Goal: Entertainment & Leisure: Consume media (video, audio)

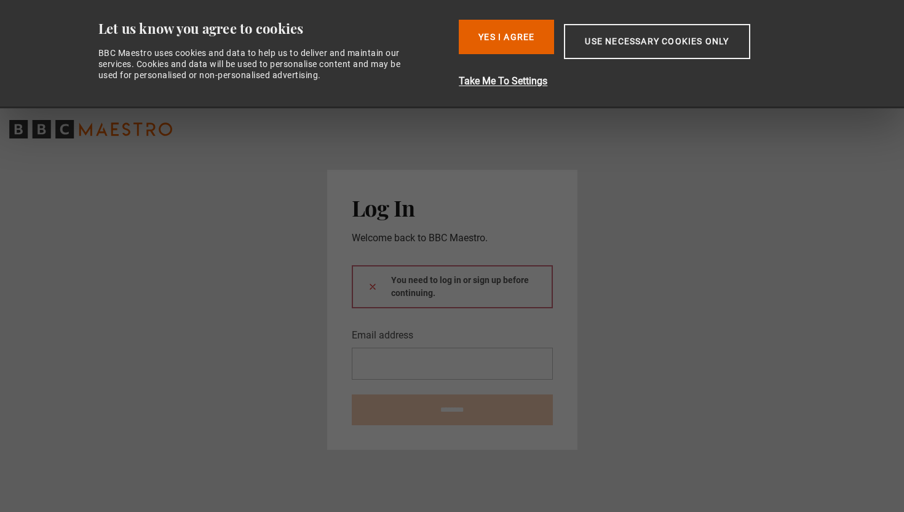
click at [623, 294] on main "Log In Welcome back to BBC Maestro. You need to log in or sign up before contin…" at bounding box center [452, 310] width 904 height 404
click at [512, 38] on button "Yes I Agree" at bounding box center [506, 37] width 95 height 34
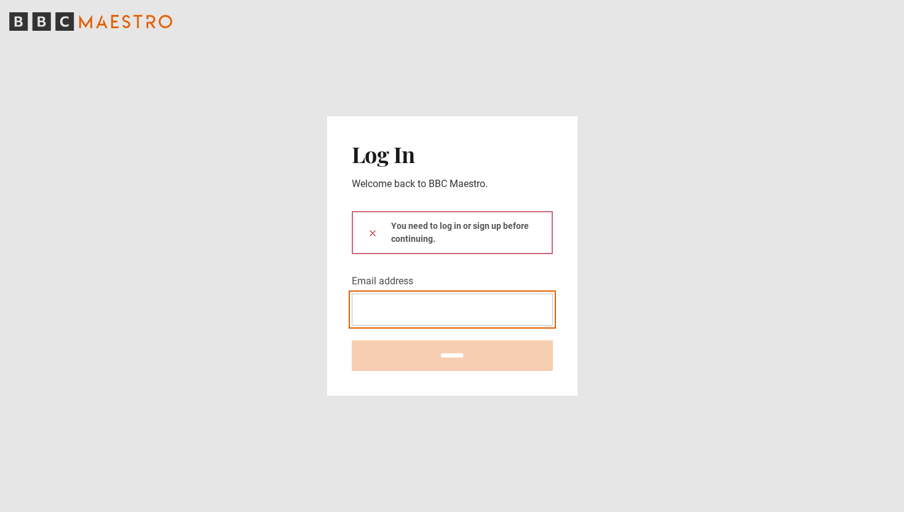
click at [448, 310] on input "Email address" at bounding box center [452, 309] width 201 height 32
type input "**********"
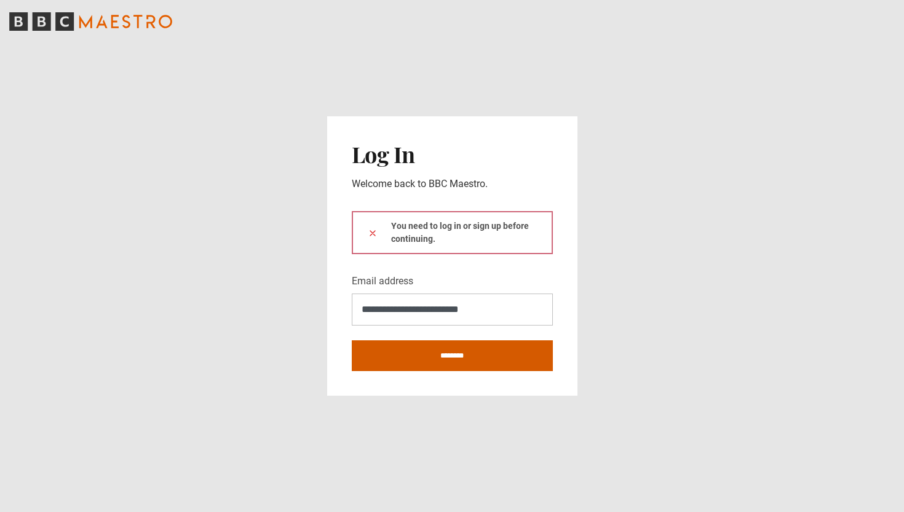
click at [445, 359] on input "********" at bounding box center [452, 355] width 201 height 31
type input "**********"
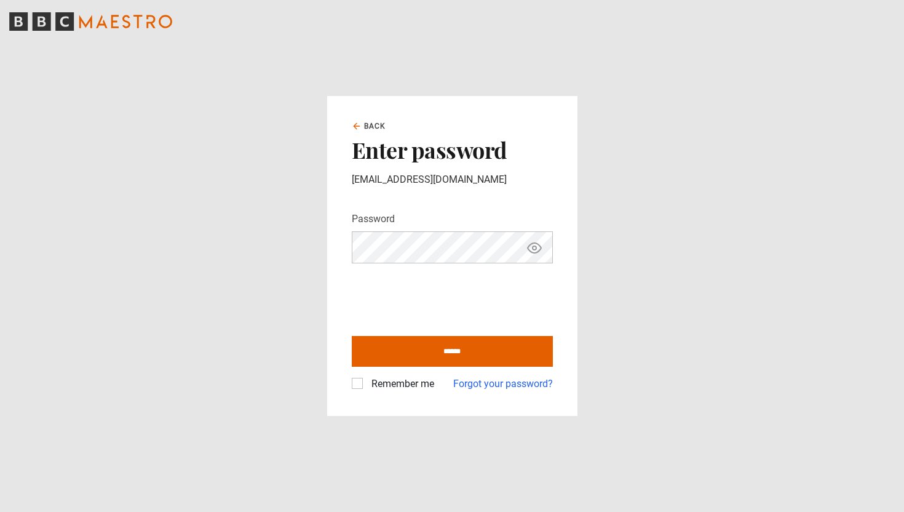
click at [350, 386] on div "Back Enter password colleenoczkowski@gmail.com Password Your password is hidden…" at bounding box center [452, 256] width 250 height 320
click at [367, 385] on label "Remember me" at bounding box center [401, 384] width 68 height 15
click at [410, 363] on input "******" at bounding box center [452, 351] width 201 height 31
type input "**********"
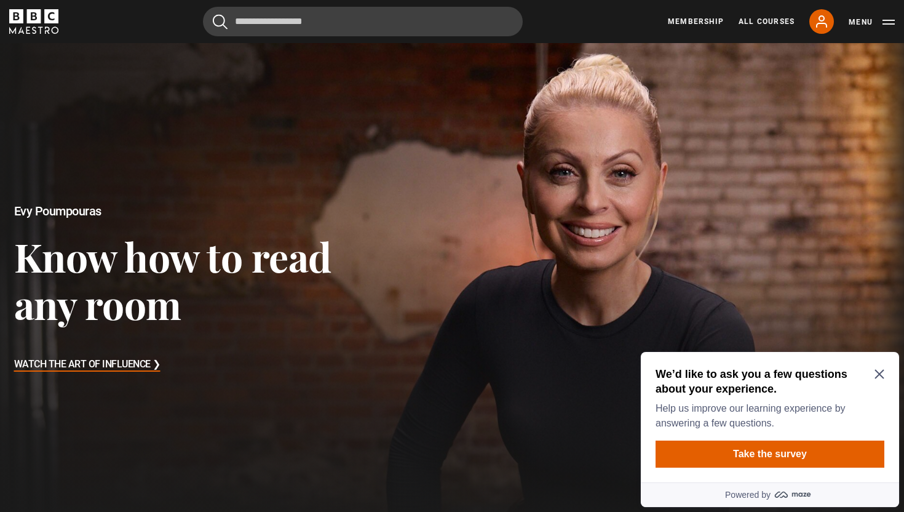
click at [132, 365] on h3 "Watch The Art of Influence ❯" at bounding box center [87, 365] width 146 height 18
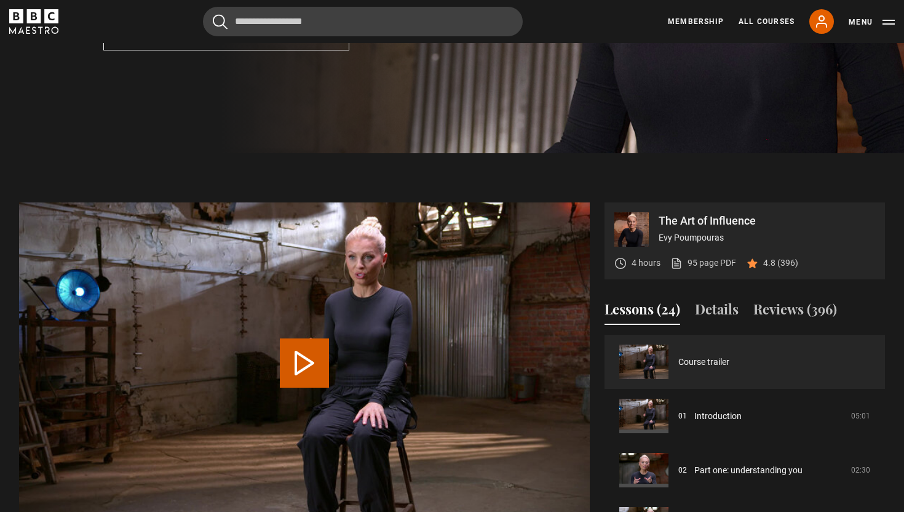
click at [296, 343] on button "Play Video" at bounding box center [304, 362] width 49 height 49
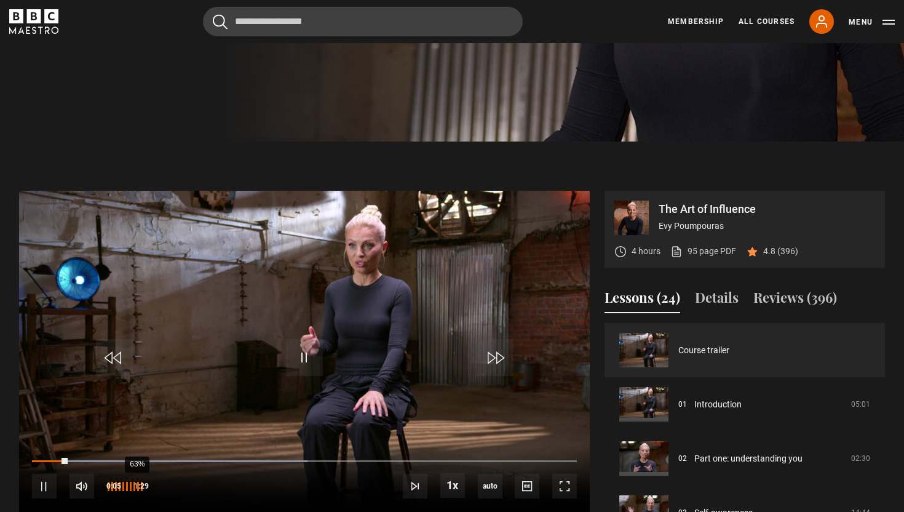
click at [137, 488] on div "63%" at bounding box center [137, 486] width 1 height 9
click at [128, 488] on div "45%" at bounding box center [128, 486] width 1 height 9
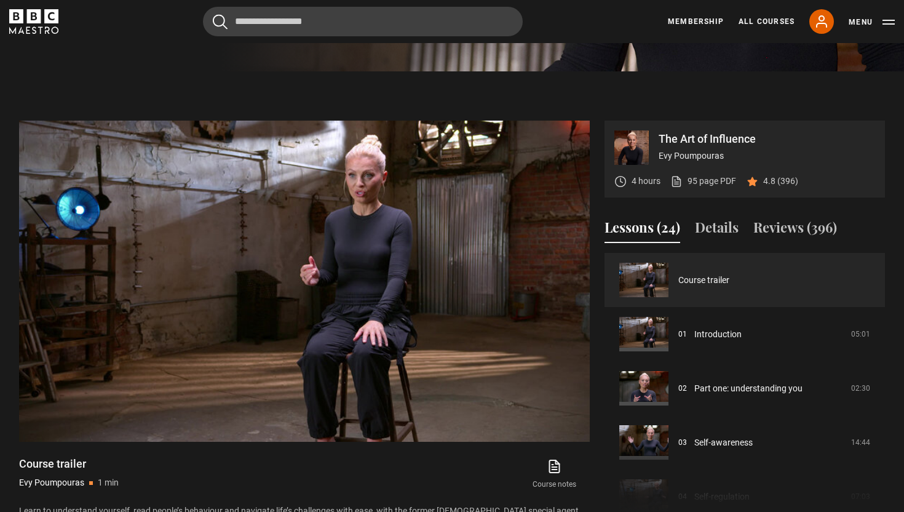
scroll to position [447, 0]
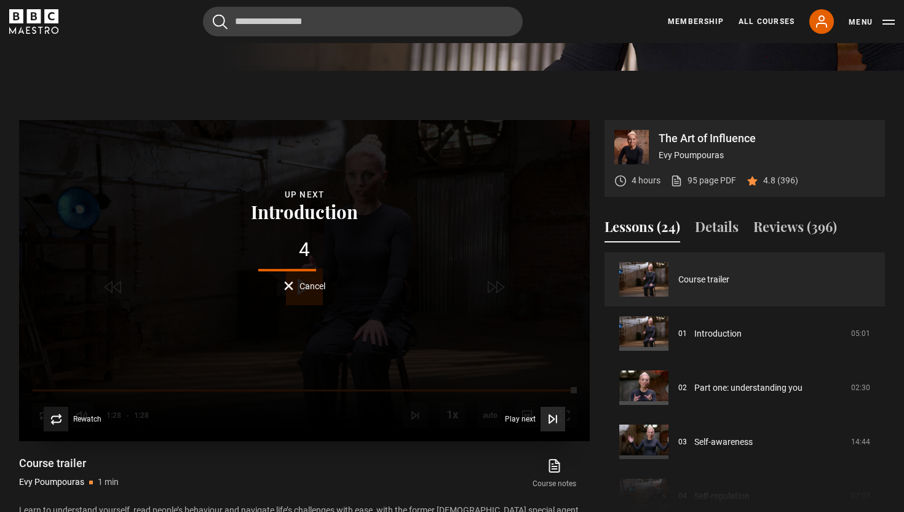
click at [518, 423] on button "Play next Play next" at bounding box center [535, 419] width 60 height 25
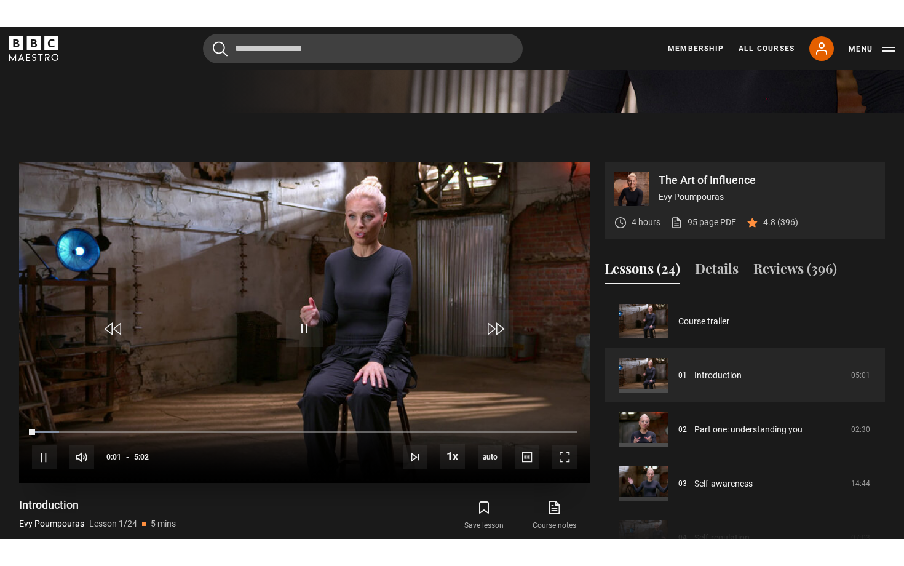
scroll to position [436, 0]
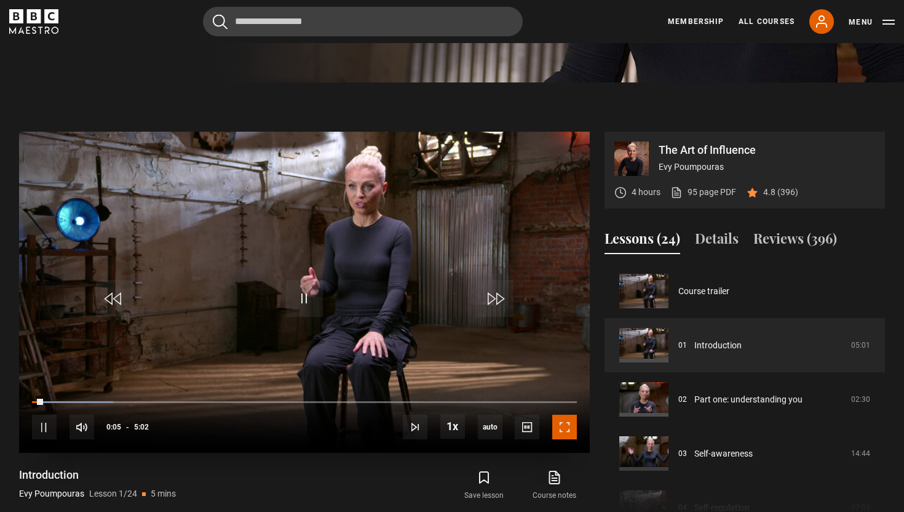
click at [562, 429] on span "Video Player" at bounding box center [564, 427] width 25 height 25
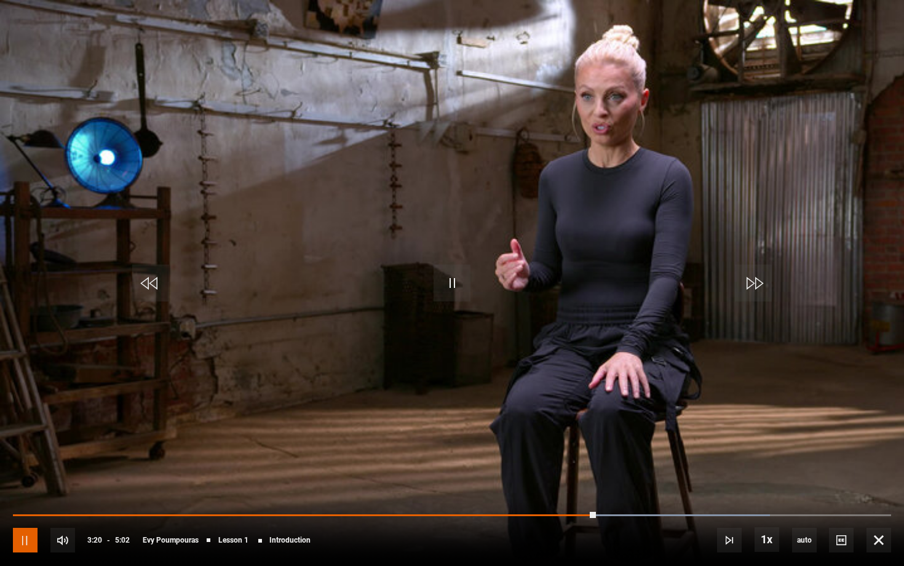
click at [23, 511] on span "Video Player" at bounding box center [25, 540] width 25 height 25
click at [450, 287] on span "Video Player" at bounding box center [452, 283] width 37 height 37
click at [461, 276] on span "Video Player" at bounding box center [452, 283] width 37 height 37
click at [454, 286] on span "Video Player" at bounding box center [452, 283] width 37 height 37
click at [448, 279] on span "Video Player" at bounding box center [452, 283] width 37 height 37
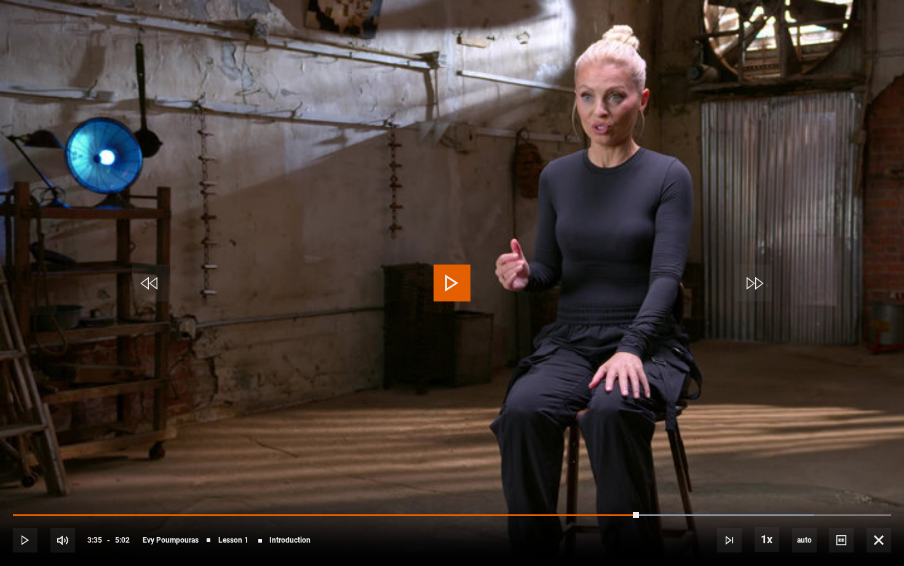
click at [448, 279] on span "Video Player" at bounding box center [452, 283] width 37 height 37
click at [392, 389] on video "Video Player" at bounding box center [452, 283] width 904 height 566
click at [442, 274] on span "Video Player" at bounding box center [452, 283] width 37 height 37
click at [455, 282] on span "Video Player" at bounding box center [452, 283] width 37 height 37
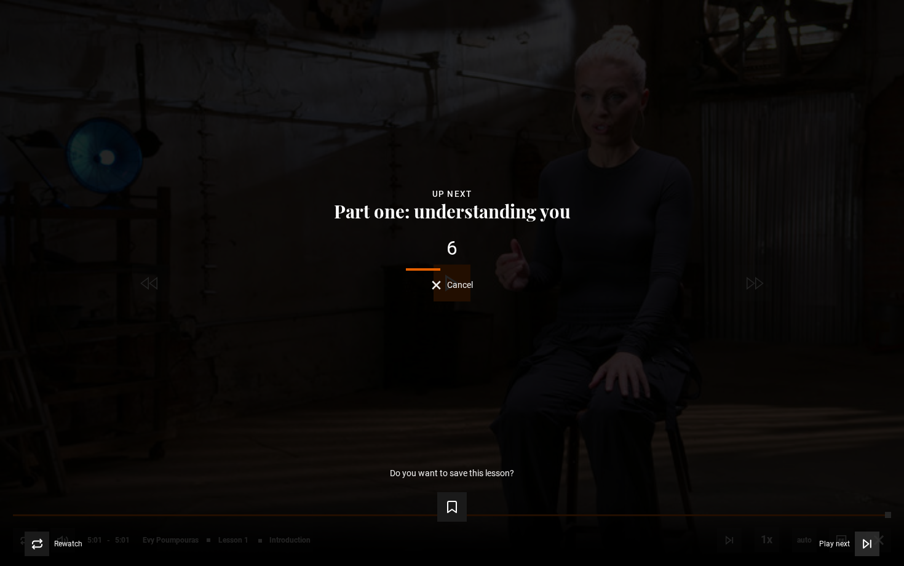
click at [827, 511] on span "Play next" at bounding box center [834, 543] width 31 height 7
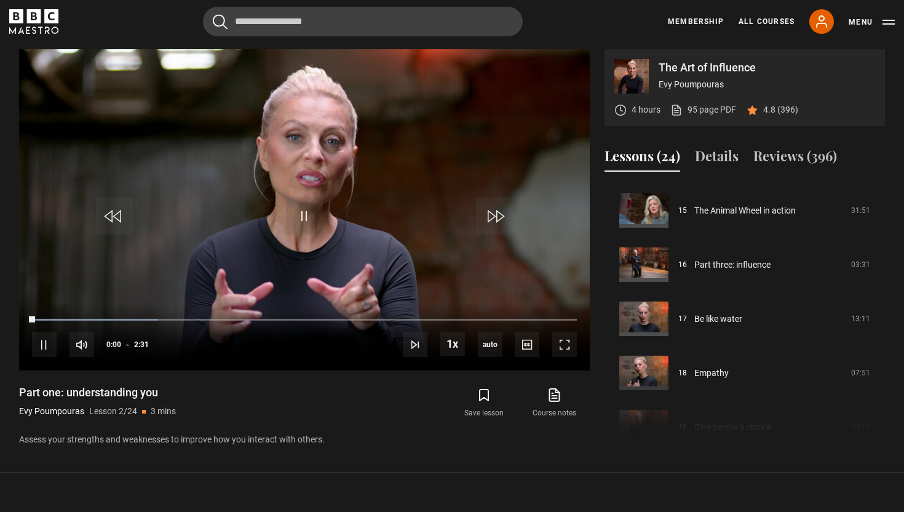
scroll to position [819, 0]
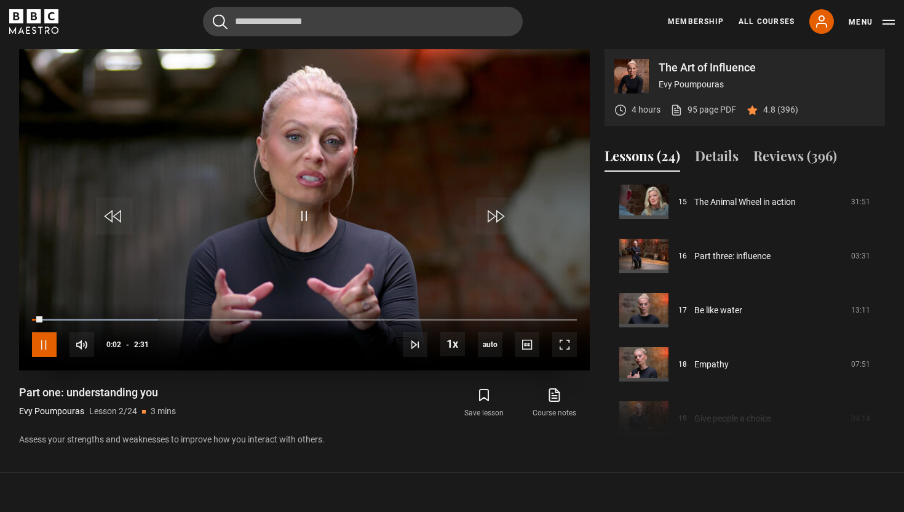
click at [46, 352] on span "Video Player" at bounding box center [44, 344] width 25 height 25
click at [310, 200] on span "Video Player" at bounding box center [304, 215] width 37 height 37
click at [316, 201] on span "Video Player" at bounding box center [304, 215] width 37 height 37
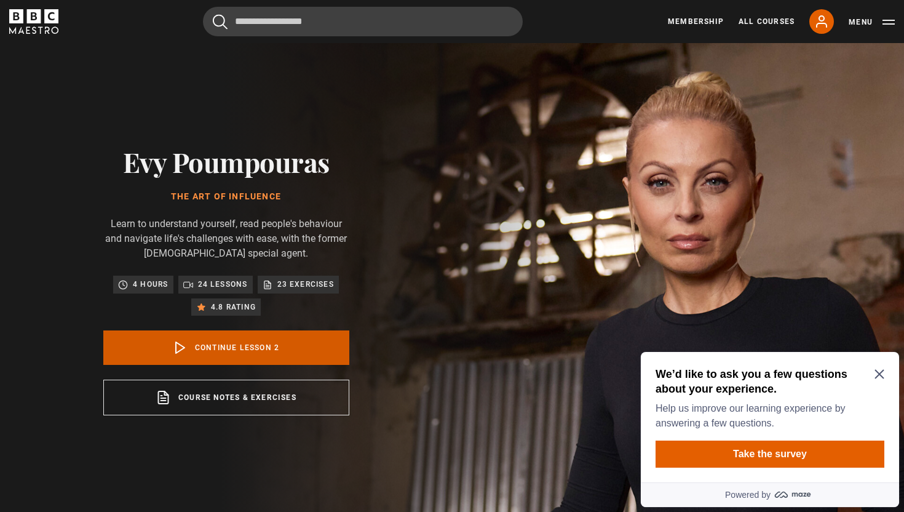
click at [231, 343] on link "Continue lesson 2" at bounding box center [226, 347] width 246 height 34
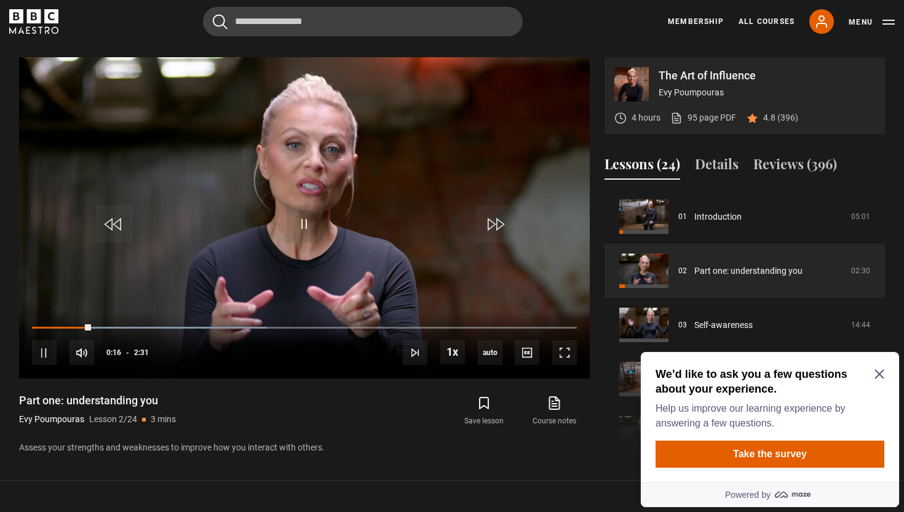
scroll to position [518, 0]
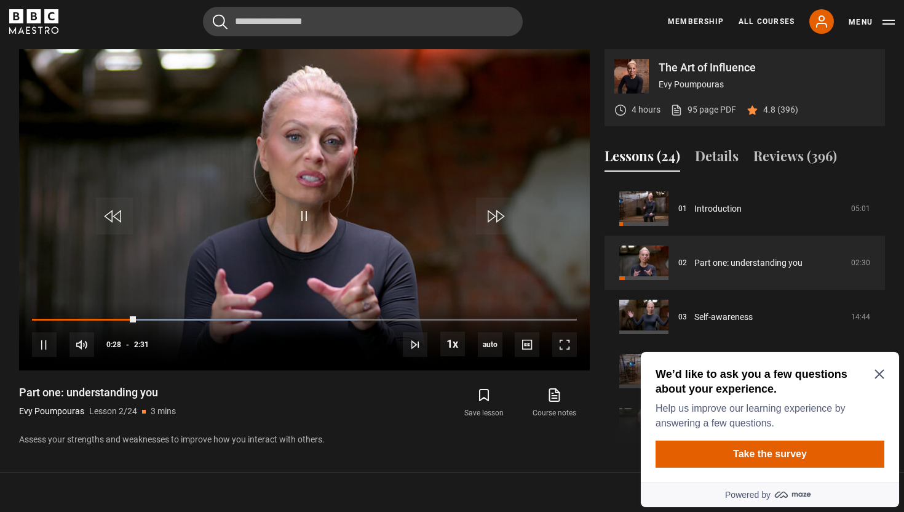
click at [881, 373] on icon "Close Maze Prompt" at bounding box center [880, 374] width 10 height 10
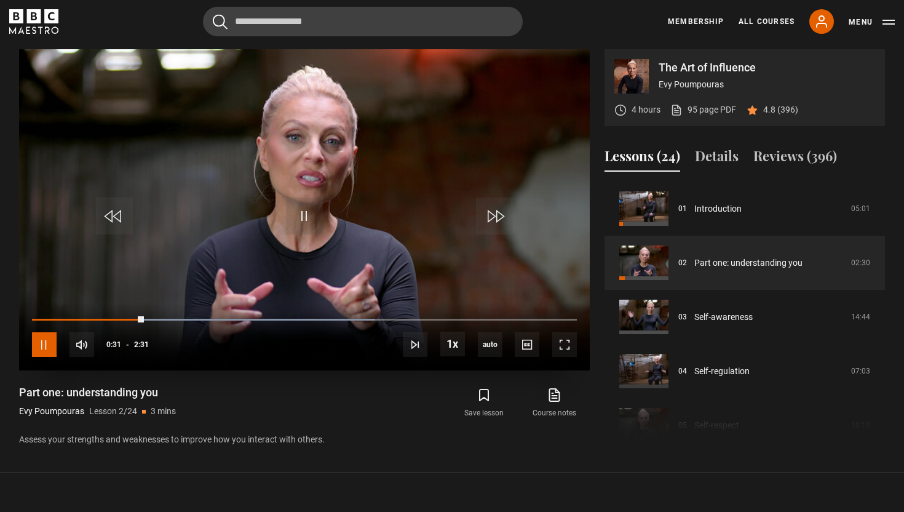
click at [53, 343] on span "Video Player" at bounding box center [44, 344] width 25 height 25
click at [311, 211] on span "Video Player" at bounding box center [304, 215] width 37 height 37
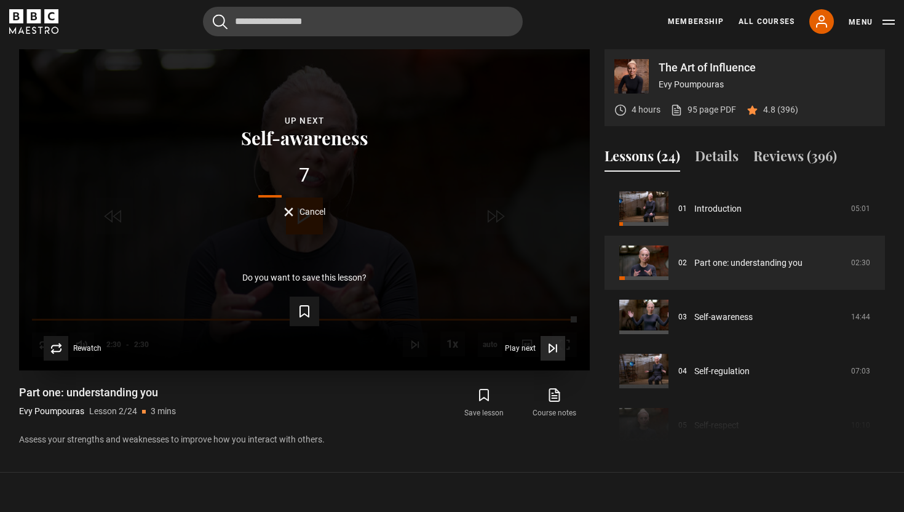
click at [529, 351] on span "Play next" at bounding box center [520, 348] width 31 height 7
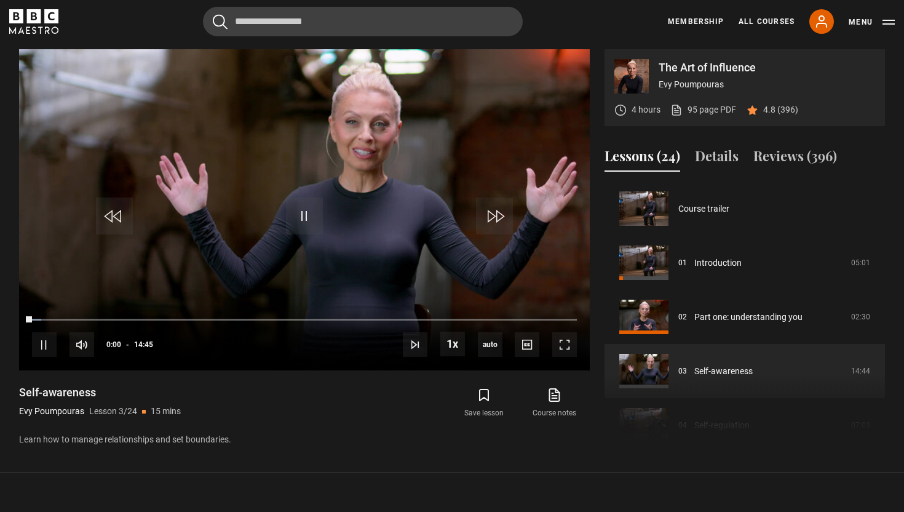
scroll to position [108, 0]
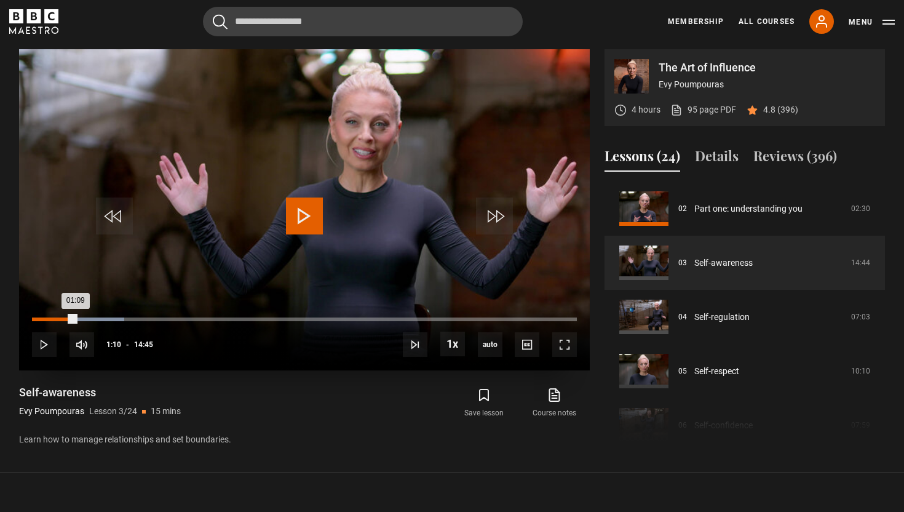
click at [75, 318] on div "01:09" at bounding box center [54, 319] width 44 height 4
click at [70, 318] on div "01:01" at bounding box center [51, 319] width 38 height 4
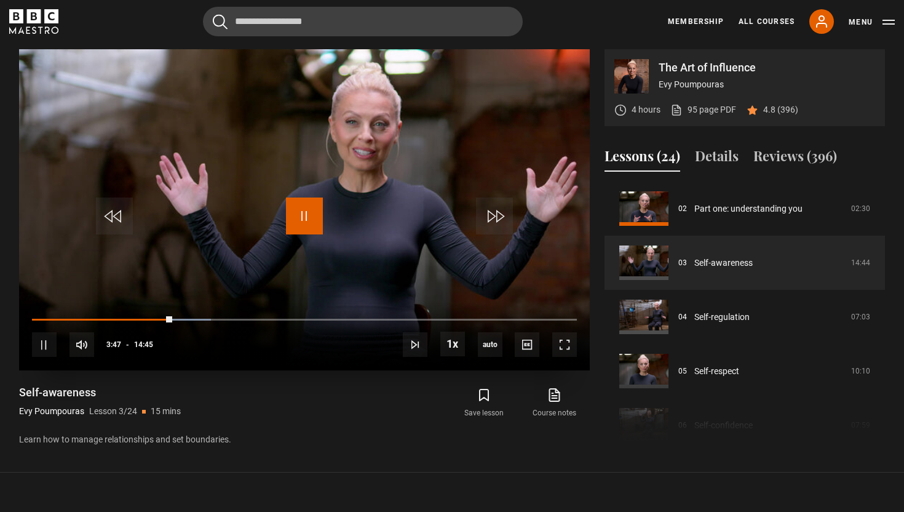
click at [310, 214] on span "Video Player" at bounding box center [304, 215] width 37 height 37
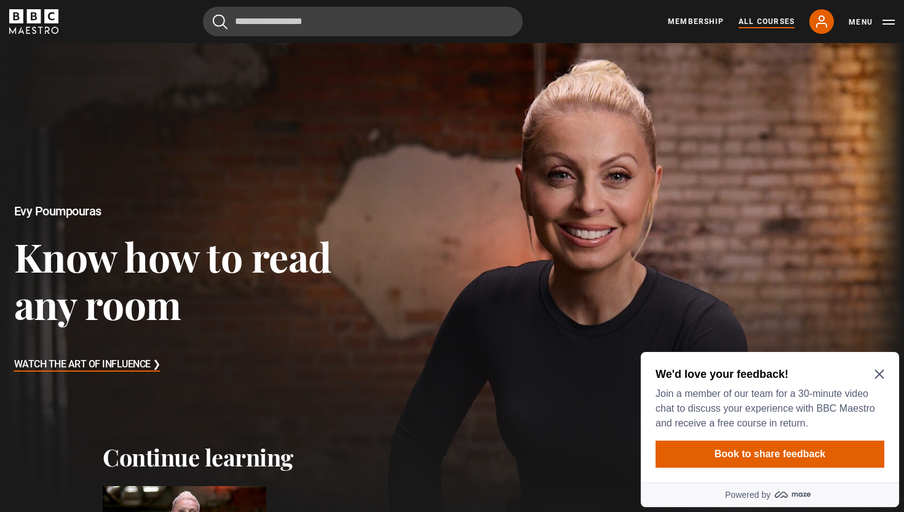
click at [776, 26] on link "All Courses" at bounding box center [767, 21] width 56 height 11
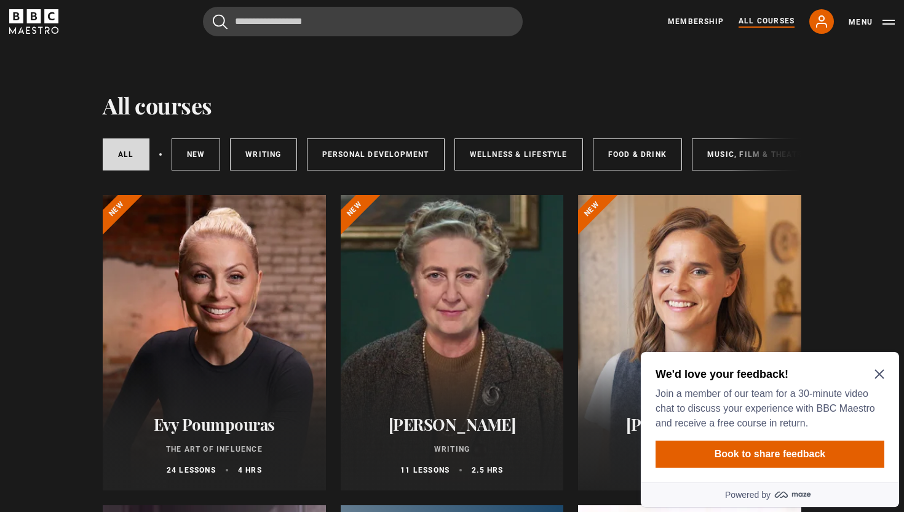
click at [879, 376] on icon "Close Maze Prompt" at bounding box center [880, 374] width 10 height 10
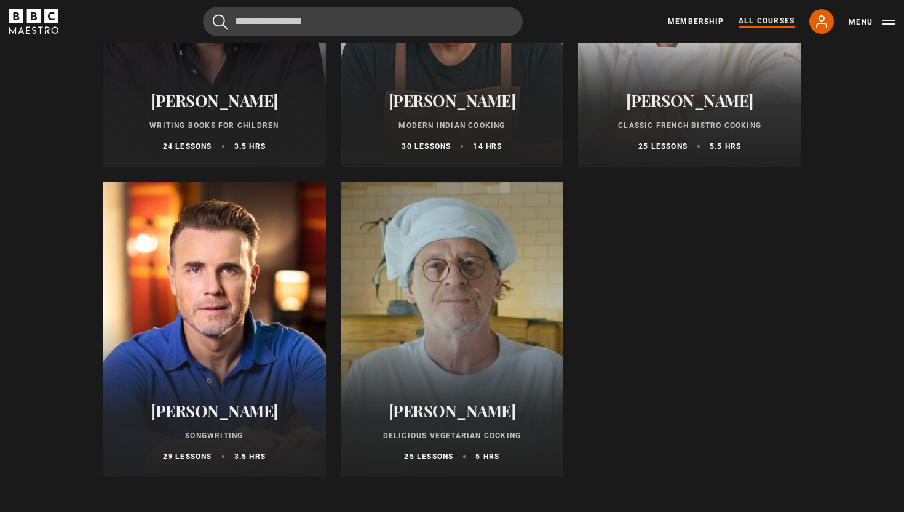
scroll to position [4396, 0]
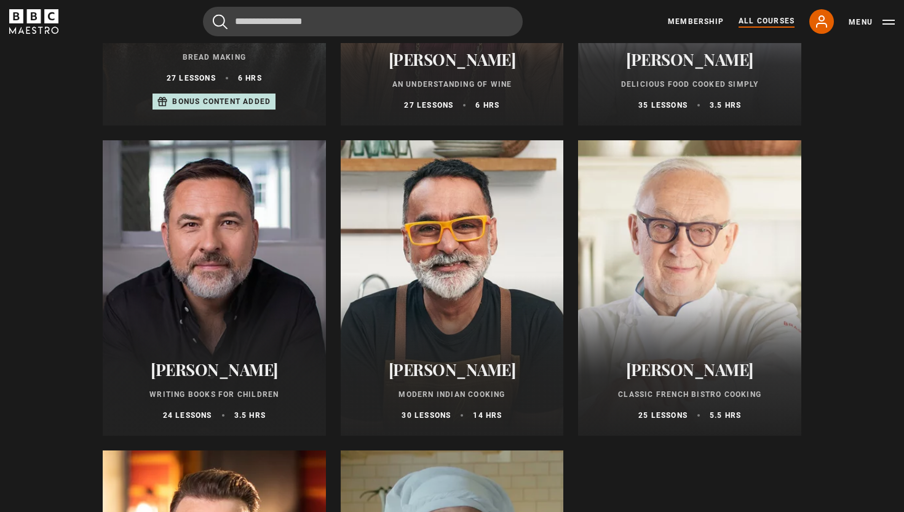
click at [704, 284] on div at bounding box center [689, 287] width 223 height 295
